Goal: Feedback & Contribution: Submit feedback/report problem

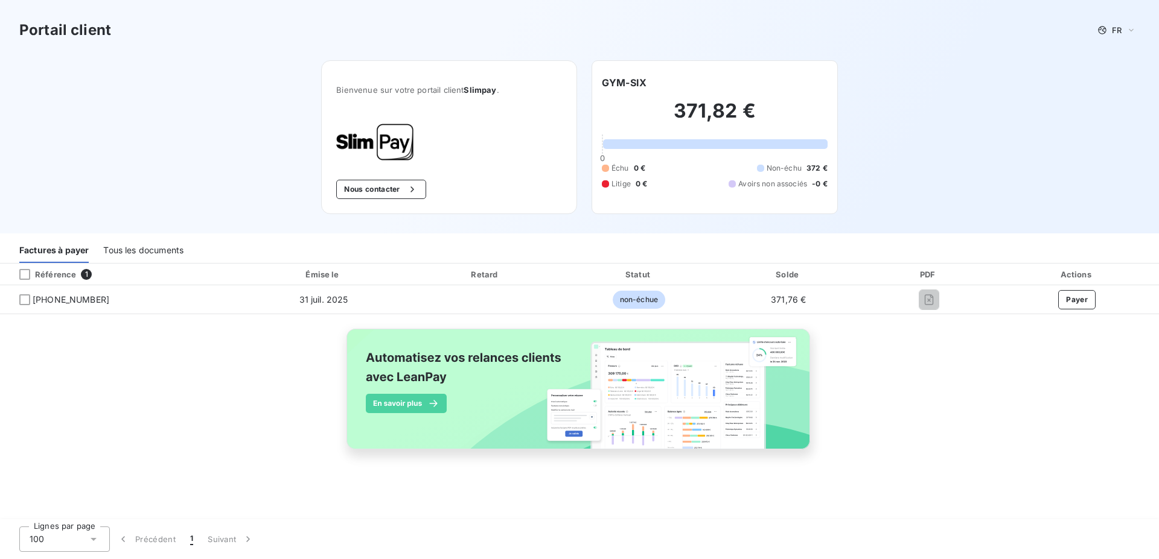
click at [153, 254] on div "Tous les documents" at bounding box center [143, 250] width 80 height 25
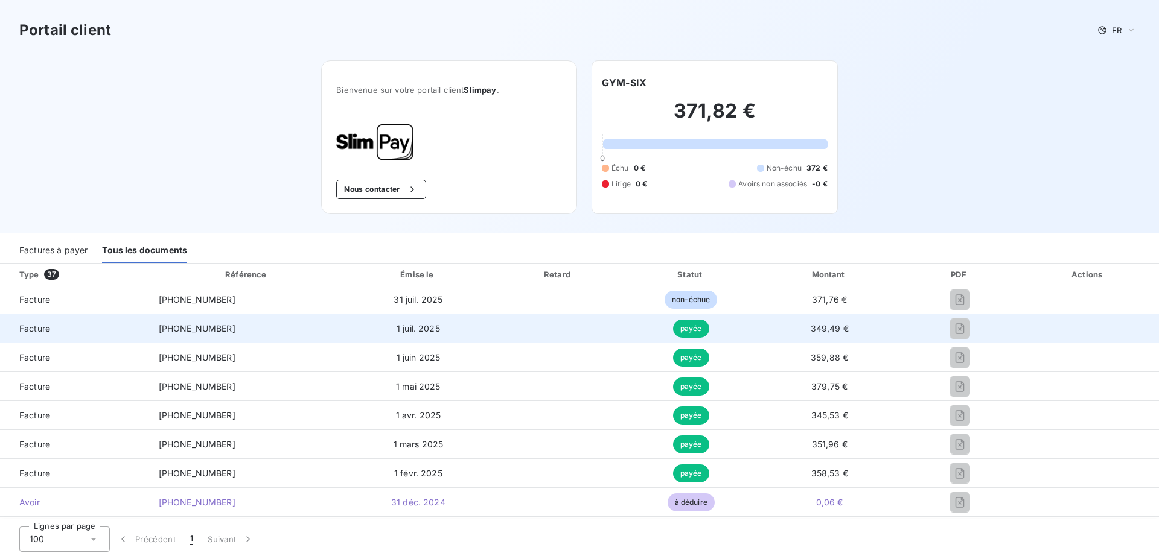
click at [960, 337] on div at bounding box center [959, 328] width 95 height 19
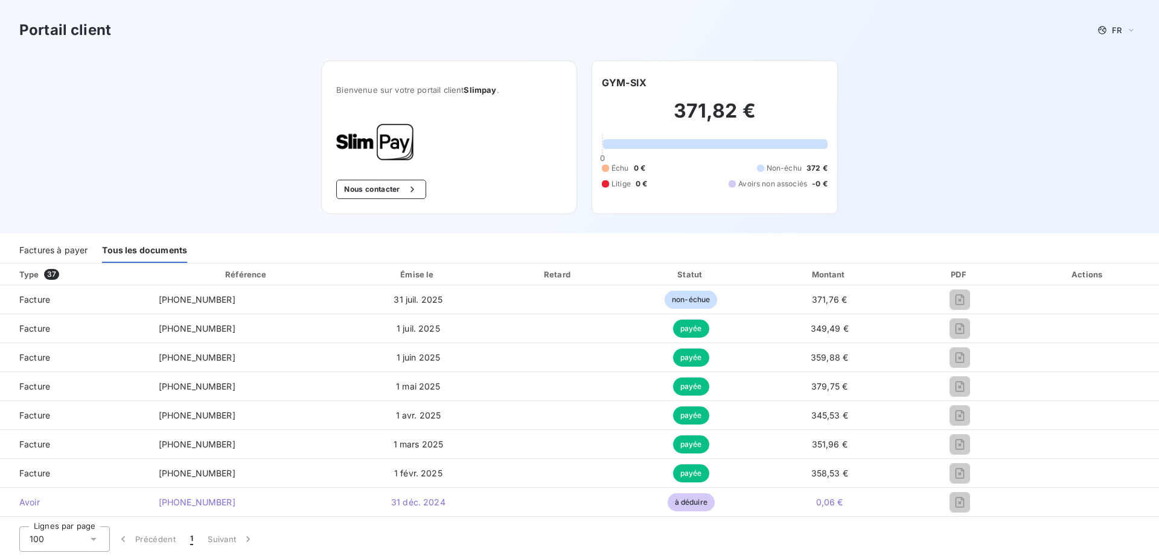
click at [45, 245] on div "Factures à payer" at bounding box center [53, 250] width 68 height 25
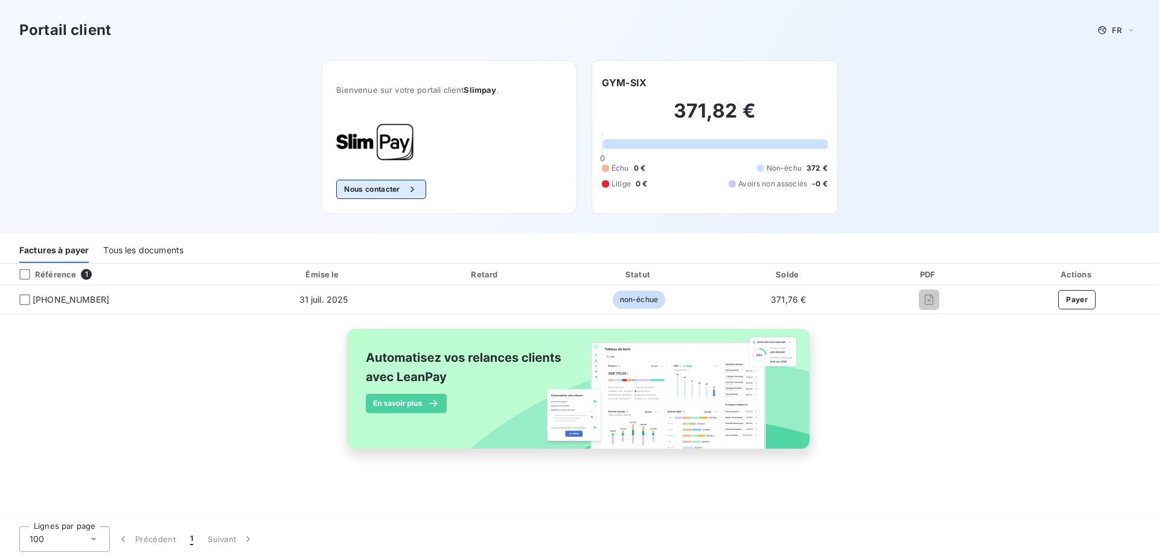
click at [413, 190] on icon "button" at bounding box center [411, 188] width 3 height 5
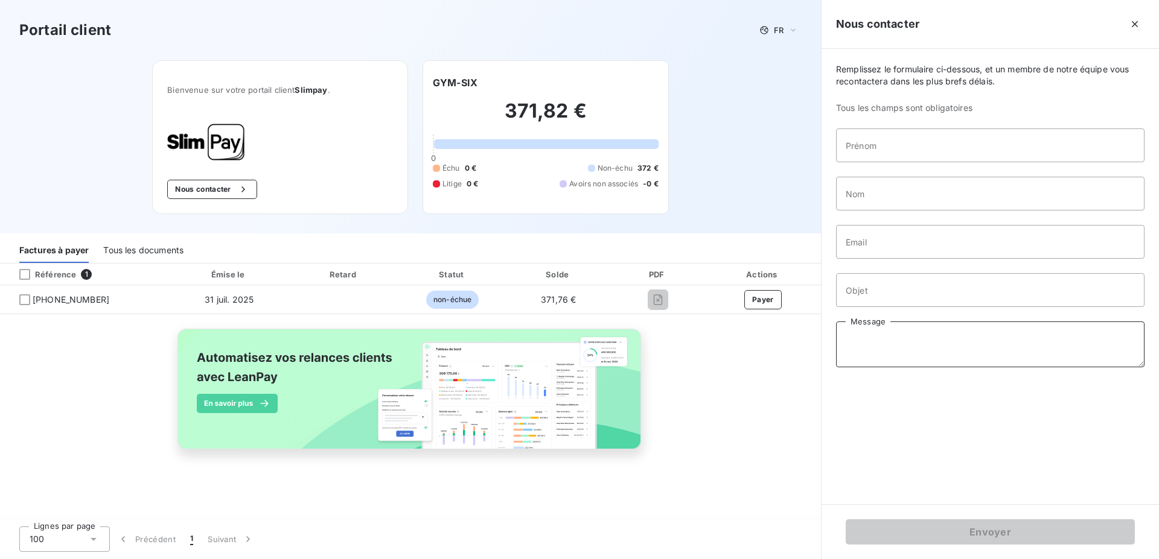
click at [971, 330] on textarea "Message" at bounding box center [990, 345] width 308 height 46
click at [944, 344] on textarea "Message" at bounding box center [990, 345] width 308 height 46
paste textarea "Bonjour, Nous ne recevons plus les factures depuis [DATE]. Merci de bien vouloi…"
type textarea "Bonjour, Nous ne recevons plus les factures depuis [DATE]. Merci de bien vouloi…"
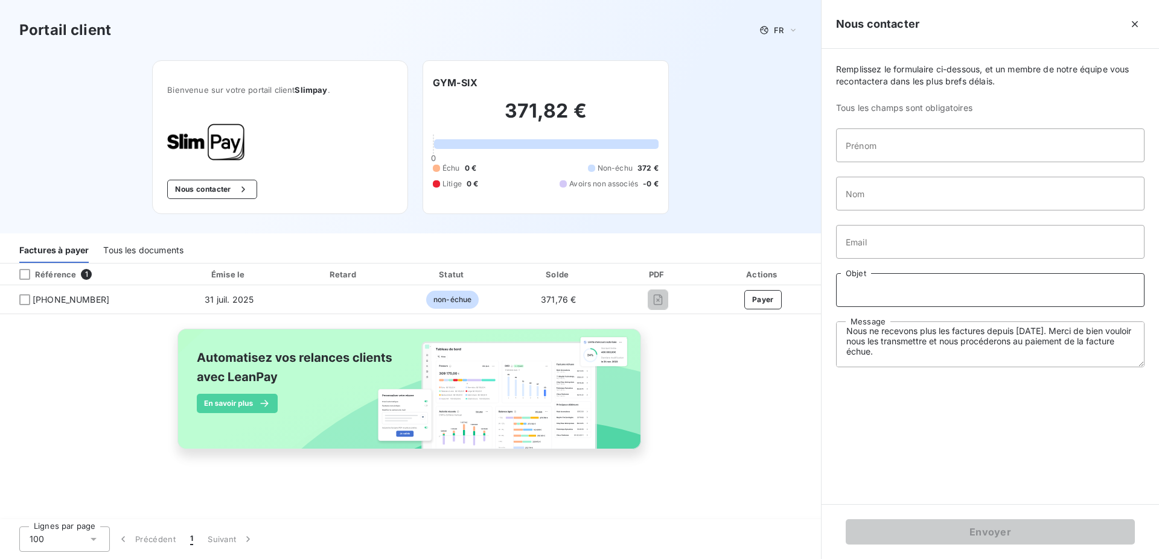
click at [918, 294] on input "Objet" at bounding box center [990, 290] width 308 height 34
paste input "FACTURES NON PARVENUE"
type input "FACTURES NON PARVENUE"
click at [895, 249] on input "Email" at bounding box center [990, 242] width 308 height 34
type input "[EMAIL_ADDRESS][DOMAIN_NAME]"
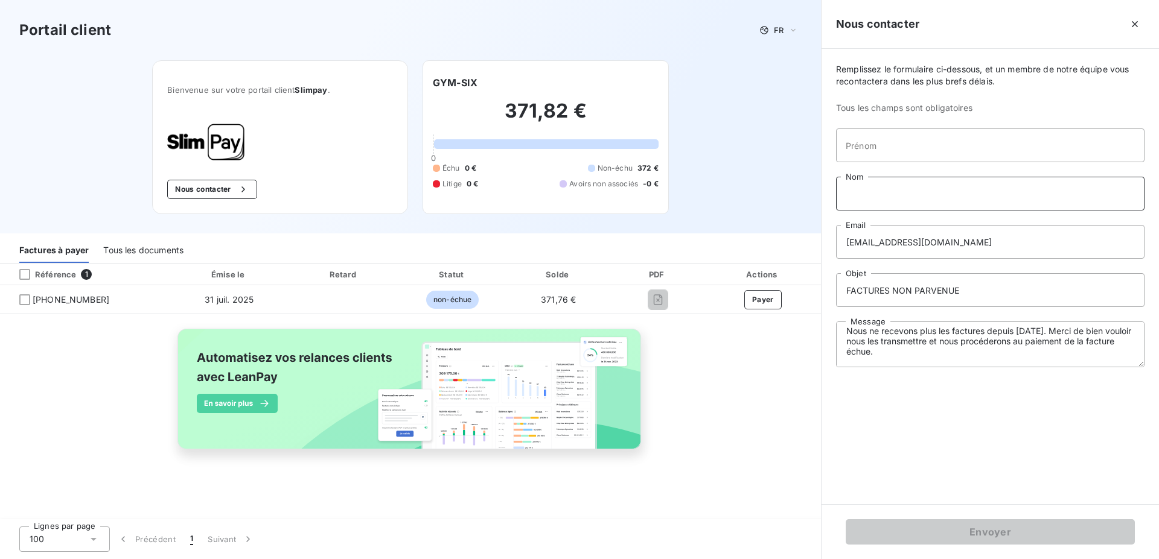
click at [886, 204] on input "Nom" at bounding box center [990, 194] width 308 height 34
type input "SESTITOT"
click at [882, 144] on input "Prénom" at bounding box center [990, 146] width 308 height 34
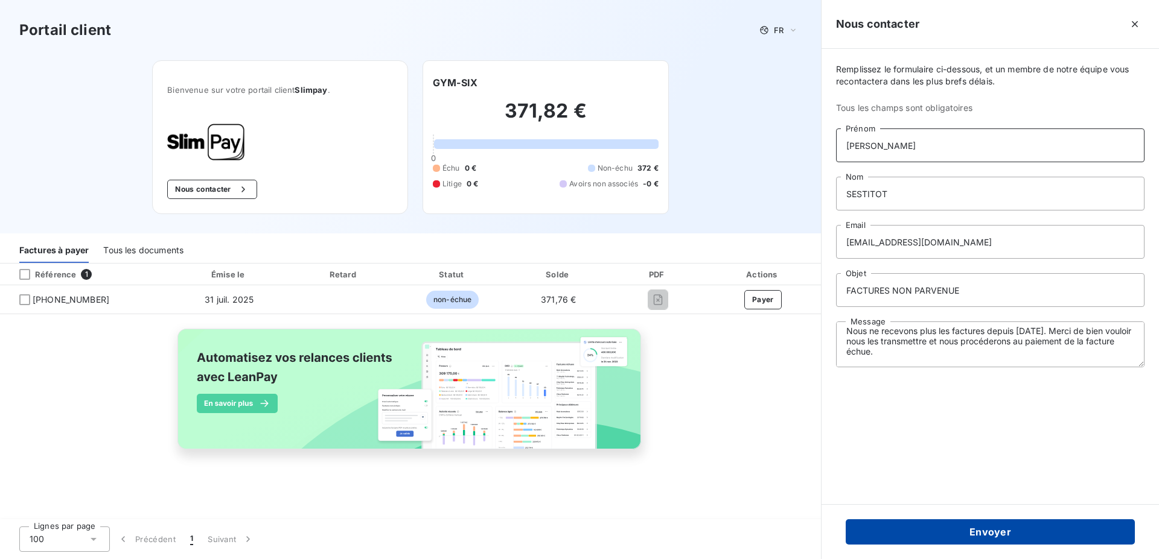
type input "[PERSON_NAME]"
click at [984, 535] on button "Envoyer" at bounding box center [989, 532] width 289 height 25
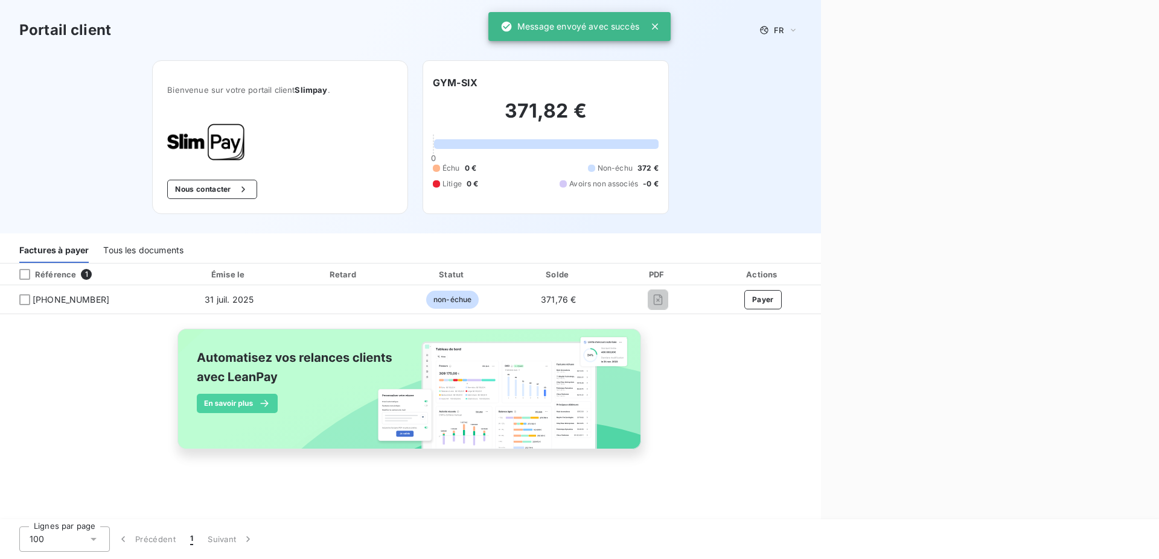
scroll to position [0, 0]
